Goal: Transaction & Acquisition: Subscribe to service/newsletter

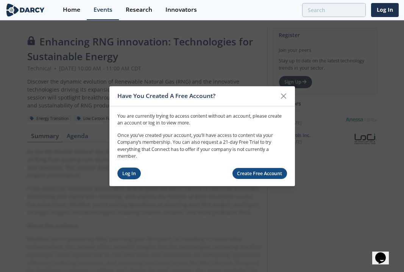
click at [130, 172] on link "Log In" at bounding box center [129, 174] width 24 height 12
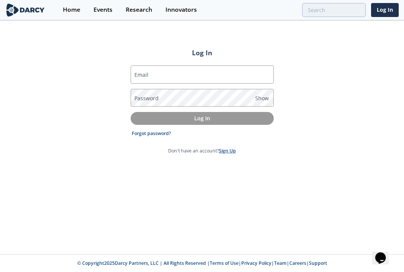
click at [232, 153] on link "Sign Up" at bounding box center [227, 151] width 17 height 6
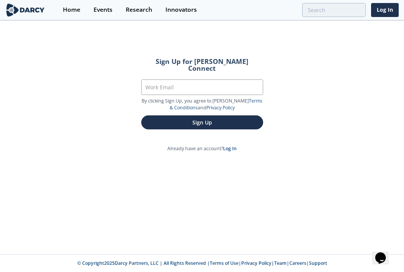
click at [232, 153] on div "Sign Up for Darcy Connect Work Email By clicking Sign Up, you agree to Darcy’s …" at bounding box center [202, 137] width 404 height 233
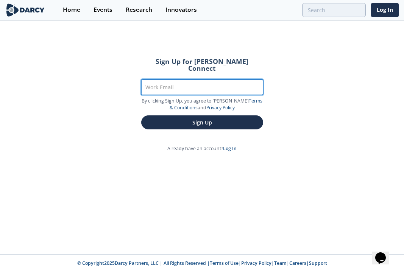
click at [194, 82] on input "Work Email" at bounding box center [202, 88] width 122 height 16
type input "[EMAIL_ADDRESS][DOMAIN_NAME]"
click at [141, 116] on button "Sign Up" at bounding box center [202, 123] width 122 height 14
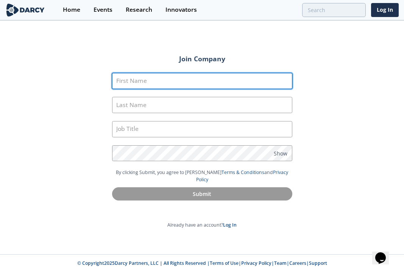
click at [176, 77] on input "First Name" at bounding box center [202, 81] width 180 height 16
type input "Madison"
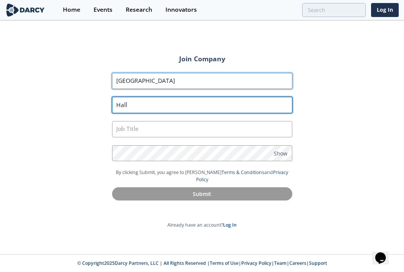
type input "Hall"
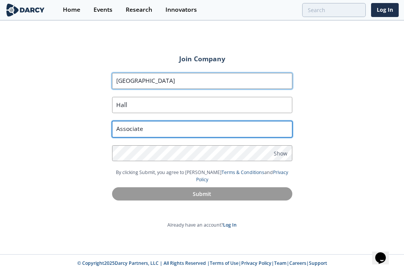
type input "Associate"
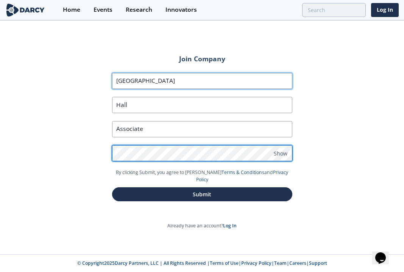
click at [112, 187] on button "Submit" at bounding box center [202, 194] width 180 height 14
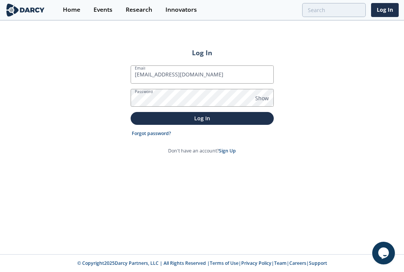
click at [131, 112] on button "Log In" at bounding box center [202, 118] width 143 height 12
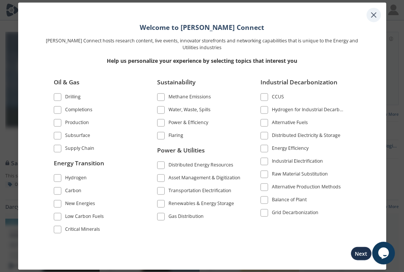
click at [372, 11] on icon at bounding box center [373, 14] width 9 height 9
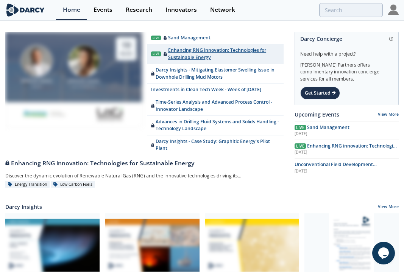
click at [198, 52] on div "Enhancing RNG innovation: Technologies for Sustainable Energy" at bounding box center [222, 54] width 116 height 14
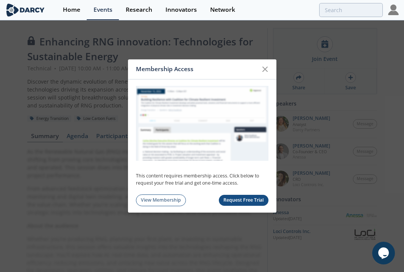
click at [272, 64] on div "Membership Access" at bounding box center [202, 69] width 148 height 20
click at [269, 66] on icon at bounding box center [265, 69] width 9 height 9
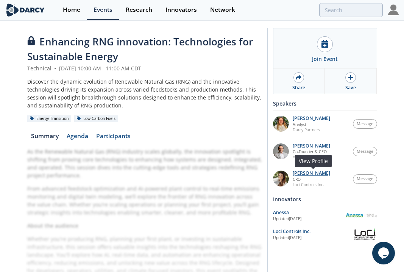
click at [308, 173] on p "[PERSON_NAME]" at bounding box center [311, 173] width 37 height 5
